Goal: Information Seeking & Learning: Learn about a topic

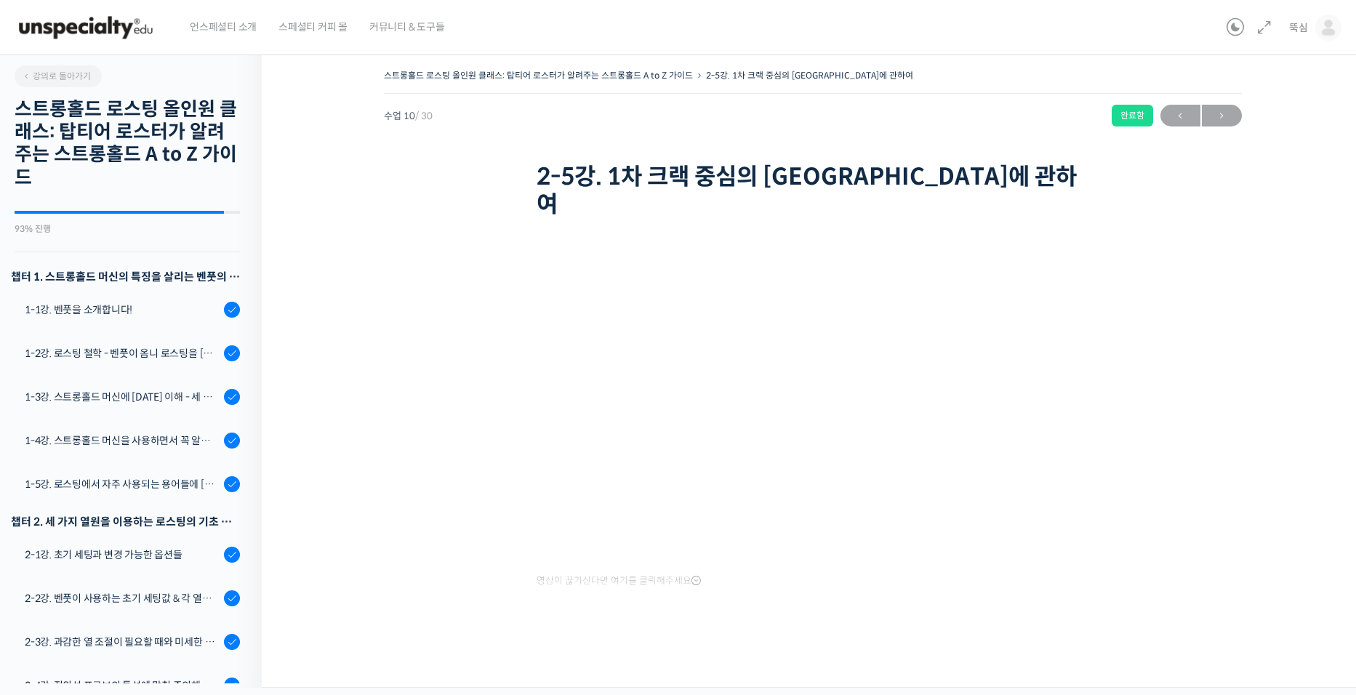
scroll to position [436, 0]
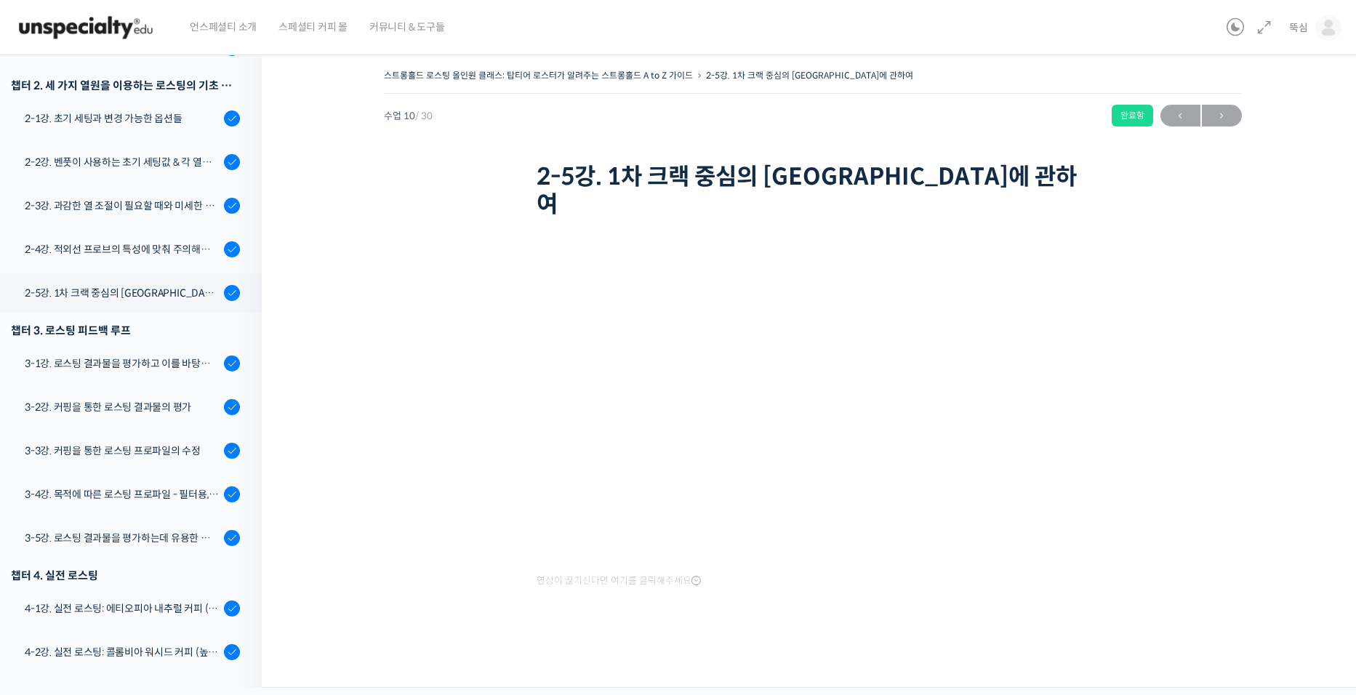
click at [1221, 259] on div "스트롱홀드 로스팅 올인원 클래스: 탑티어 로스터가 알려주는 스트롱홀드 A to Z 가이드 2-5강. 1차 크랙 중심의 로스팅에 관하여 완료함 …" at bounding box center [813, 361] width 956 height 593
click at [1175, 377] on div "스트롱홀드 로스팅 올인원 클래스: 탑티어 로스터가 알려주는 스트롱홀드 A to Z 가이드 2-5강. 1차 크랙 중심의 로스팅에 관하여 완료함 …" at bounding box center [813, 361] width 956 height 593
click at [1175, 319] on div "스트롱홀드 로스팅 올인원 클래스: 탑티어 로스터가 알려주는 스트롱홀드 A to Z 가이드 2-5강. 1차 크랙 중심의 로스팅에 관하여 완료함 …" at bounding box center [813, 361] width 956 height 593
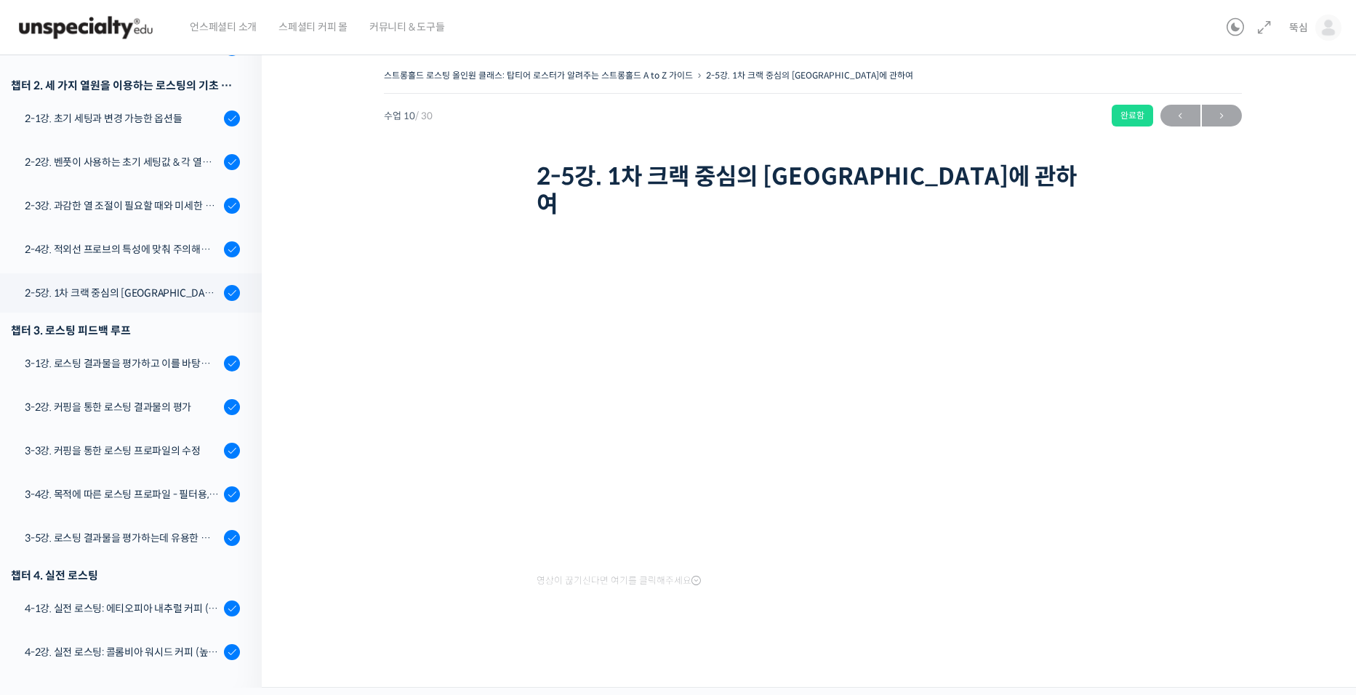
click at [1202, 273] on div "스트롱홀드 로스팅 올인원 클래스: 탑티어 로스터가 알려주는 스트롱홀드 A to Z 가이드 2-5강. 1차 크랙 중심의 로스팅에 관하여 완료함 …" at bounding box center [813, 361] width 956 height 593
click at [1232, 422] on div "스트롱홀드 로스팅 올인원 클래스: 탑티어 로스터가 알려주는 스트롱홀드 A to Z 가이드 2-5강. 1차 크랙 중심의 로스팅에 관하여 완료함 …" at bounding box center [813, 361] width 956 height 593
click at [1200, 497] on div "스트롱홀드 로스팅 올인원 클래스: 탑티어 로스터가 알려주는 스트롱홀드 A to Z 가이드 2-5강. 1차 크랙 중심의 로스팅에 관하여 완료함 …" at bounding box center [813, 361] width 956 height 593
click at [1212, 347] on div "스트롱홀드 로스팅 올인원 클래스: 탑티어 로스터가 알려주는 스트롱홀드 A to Z 가이드 2-5강. 1차 크랙 중심의 로스팅에 관하여 완료함 …" at bounding box center [813, 361] width 956 height 593
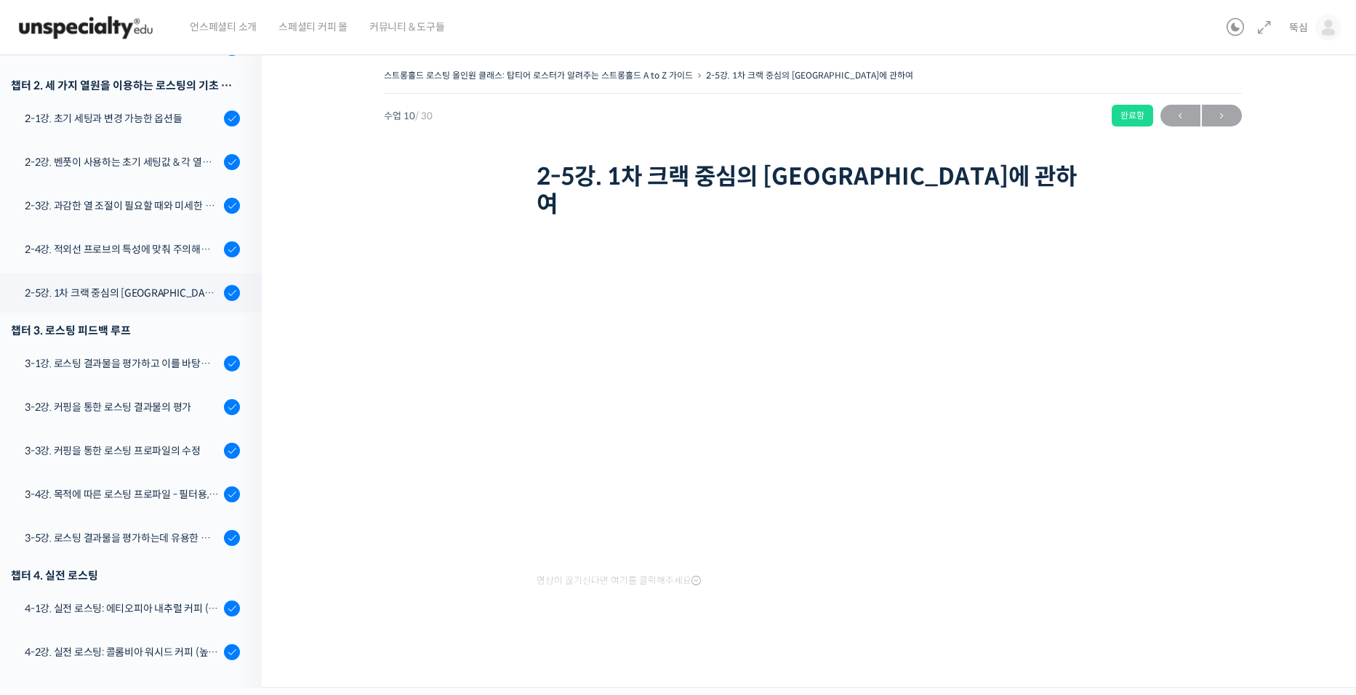
click at [1279, 377] on div "스트롱홀드 로스팅 올인원 클래스: 탑티어 로스터가 알려주는 스트롱홀드 A to Z 가이드 2-5강. 1차 크랙 중심의 로스팅에 관하여 완료함 …" at bounding box center [813, 361] width 956 height 593
click at [405, 399] on div "스트롱홀드 로스팅 올인원 클래스: 탑티어 로스터가 알려주는 스트롱홀드 A to Z 가이드 2-5강. 1차 크랙 중심의 로스팅에 관하여 완료함 …" at bounding box center [813, 361] width 956 height 593
click at [329, 415] on div "스트롱홀드 로스팅 올인원 클래스: 탑티어 로스터가 알려주는 스트롱홀드 A to Z 가이드 2-5강. 1차 크랙 중심의 로스팅에 관하여 완료함 …" at bounding box center [813, 366] width 1102 height 644
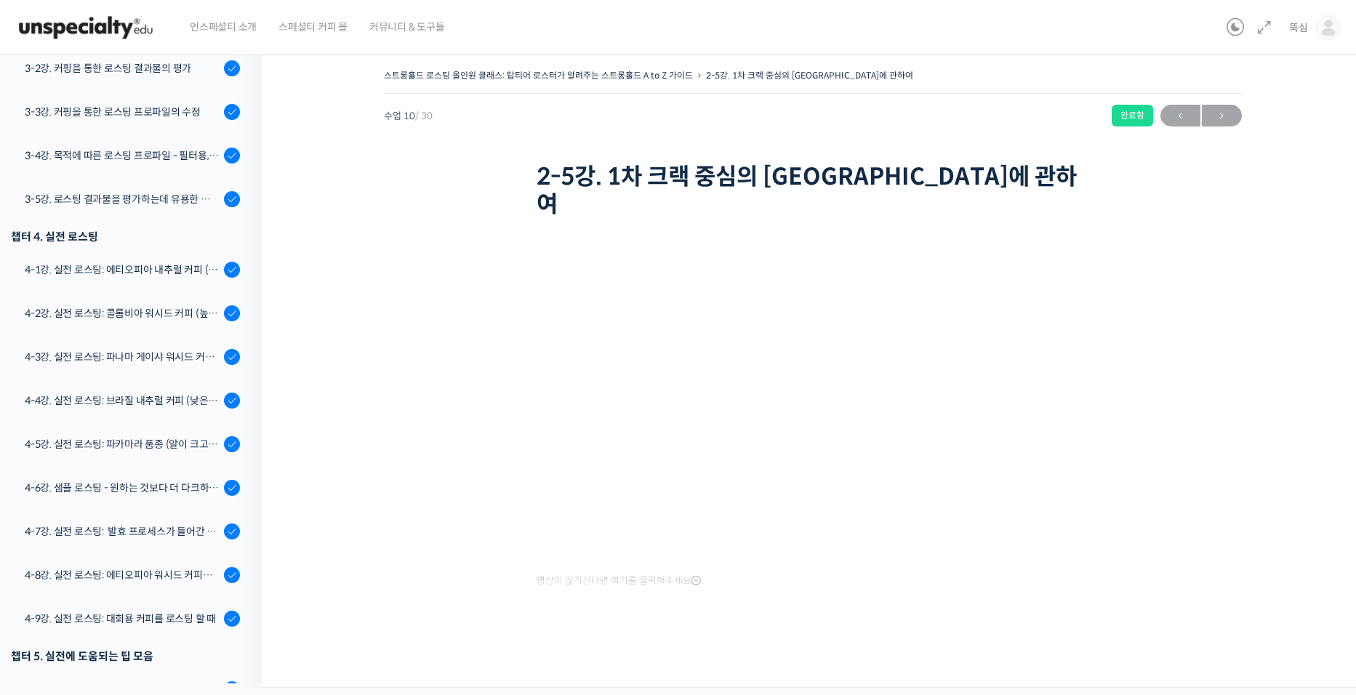
scroll to position [780, 0]
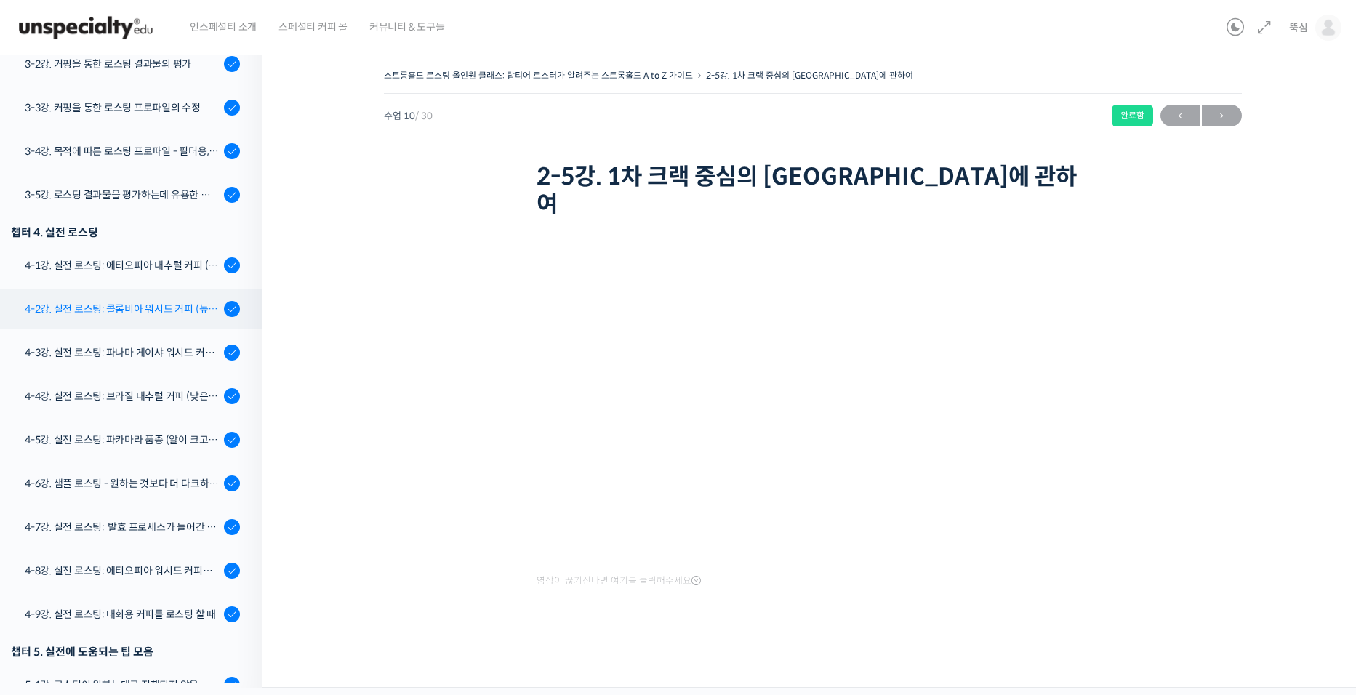
click at [168, 317] on link "4-2강. 실전 로스팅: 콜롬비아 워시드 커피 (높은 밀도와 수분율 때문에 1차 크랙에서 많은 수분을 방출하는 경우)" at bounding box center [127, 308] width 269 height 39
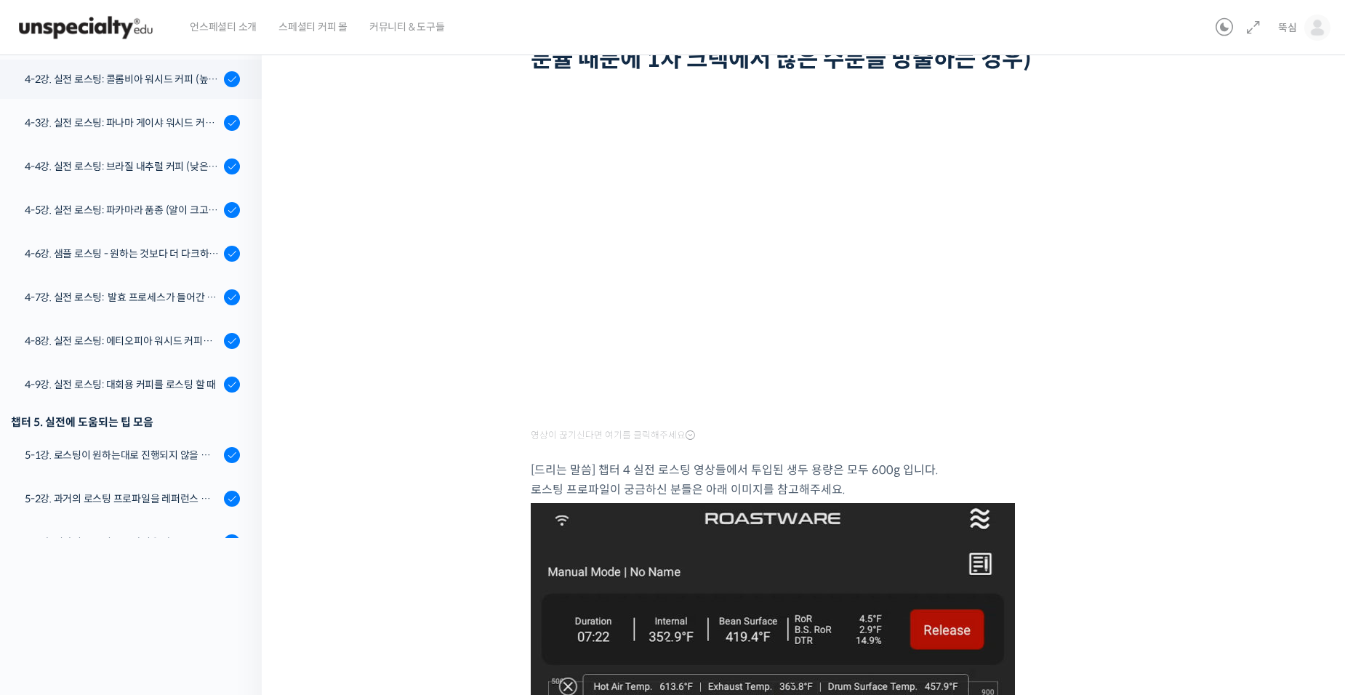
scroll to position [650, 0]
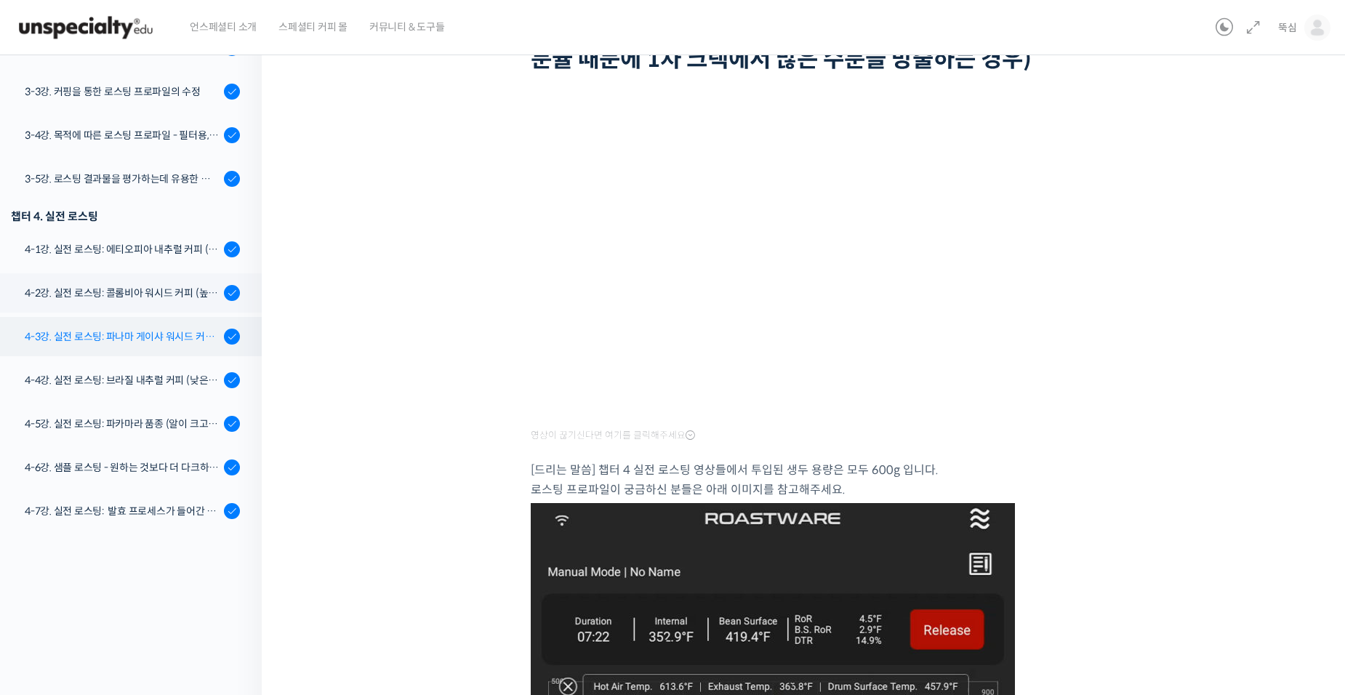
click at [161, 349] on link "4-3강. 실전 로스팅: 파나마 게이샤 워시드 커피 (플레이버 프로파일이 로스팅하기 까다로운 경우)" at bounding box center [127, 336] width 269 height 39
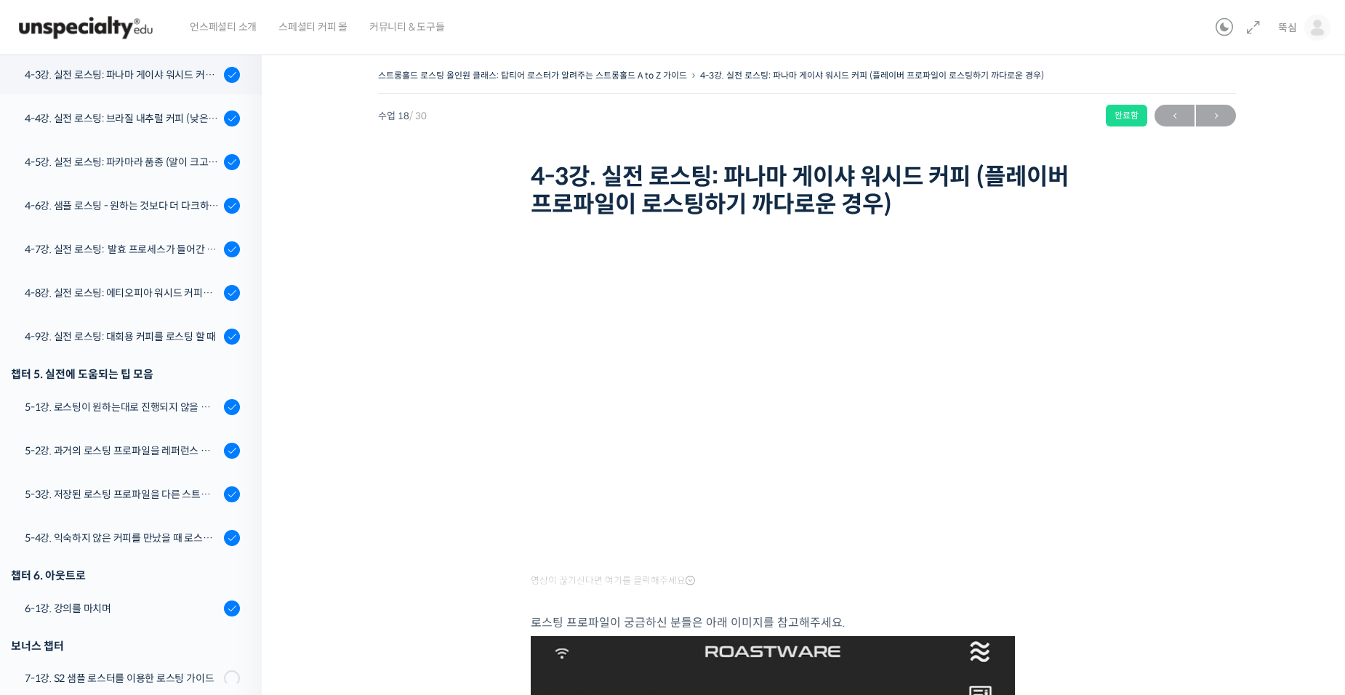
scroll to position [1057, 0]
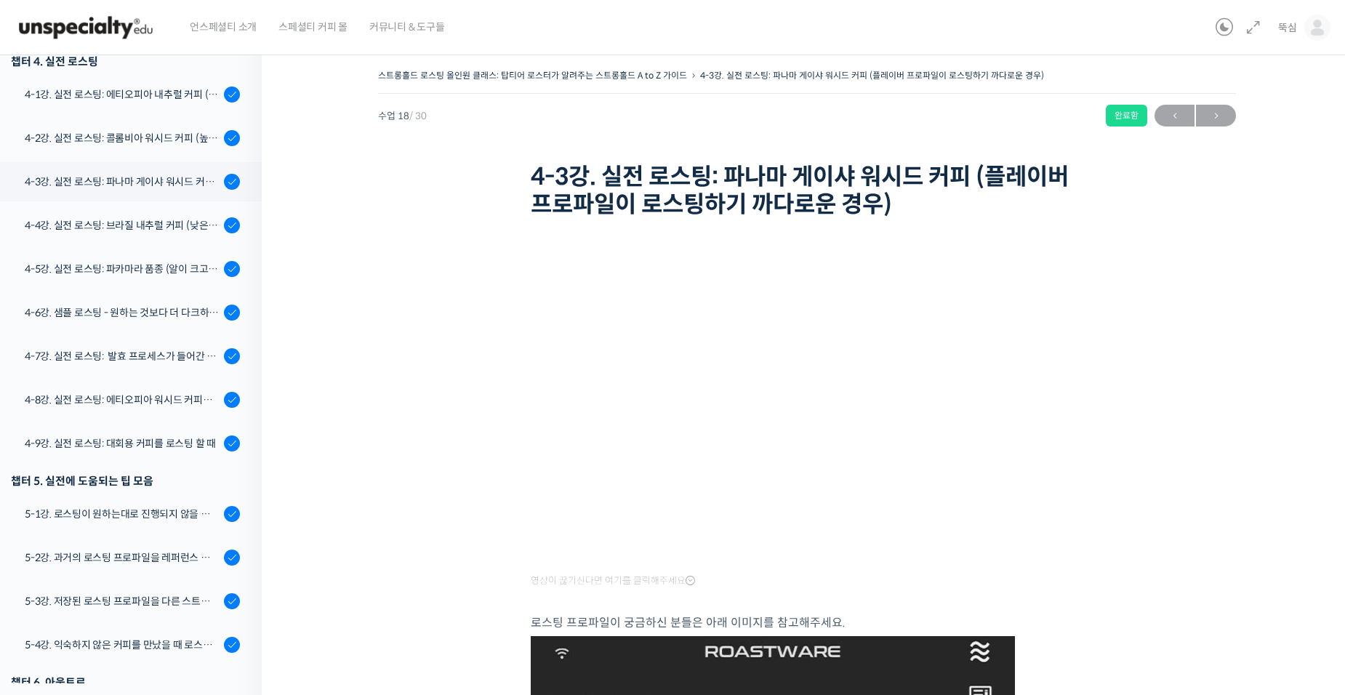
scroll to position [933, 0]
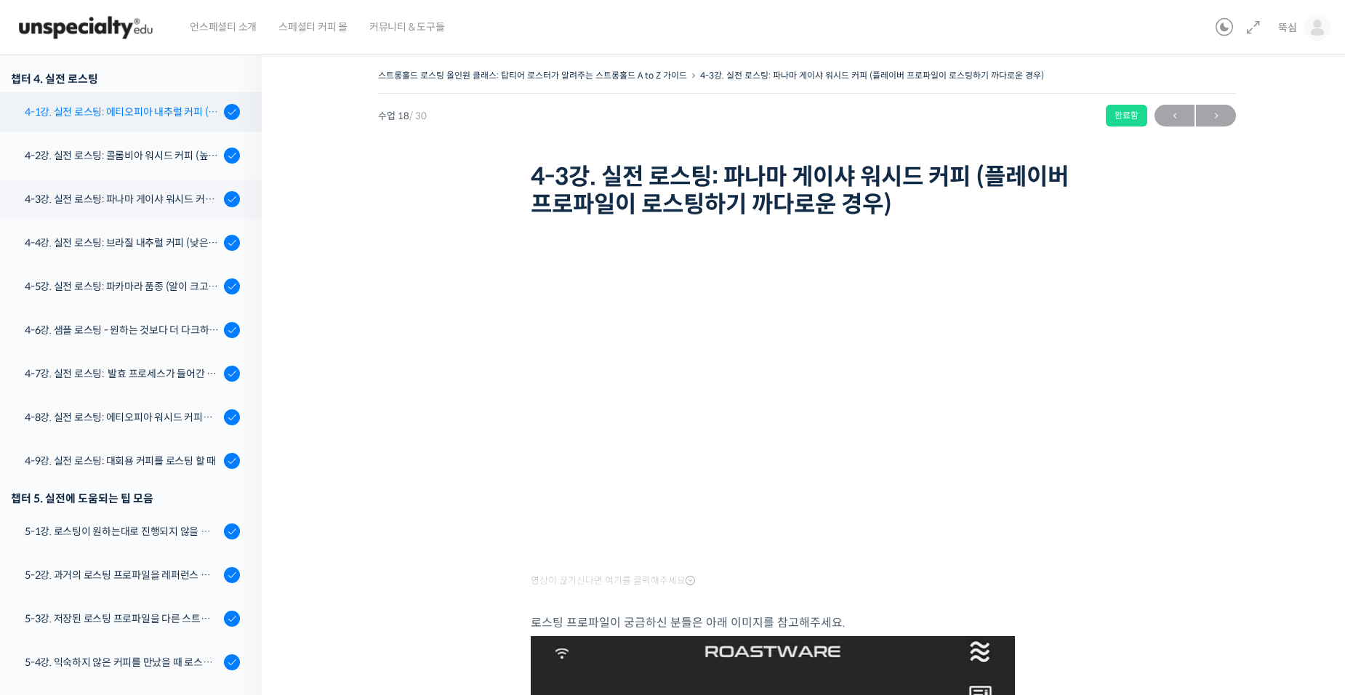
click at [84, 121] on link "4-1강. 실전 로스팅: 에티오피아 내추럴 커피 (당분이 많이 포함되어 있고 색이 고르지 않은 경우)" at bounding box center [127, 111] width 269 height 39
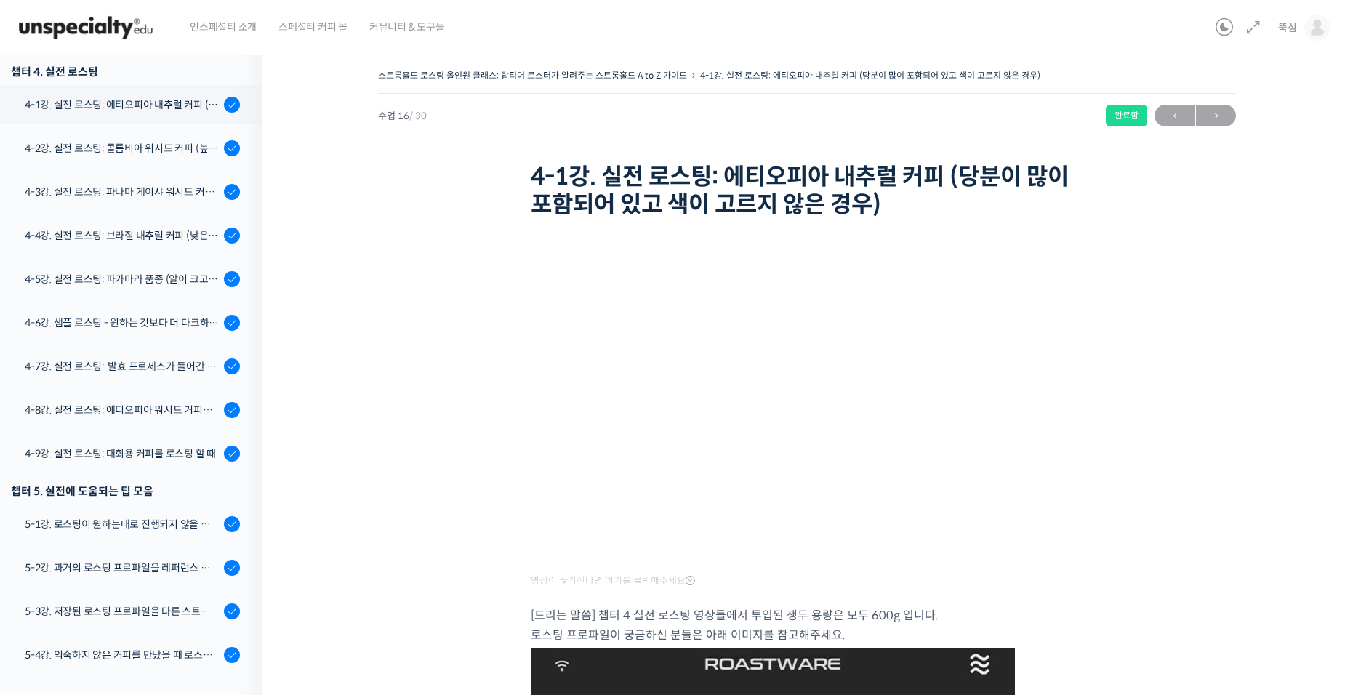
scroll to position [943, 0]
